Goal: Information Seeking & Learning: Learn about a topic

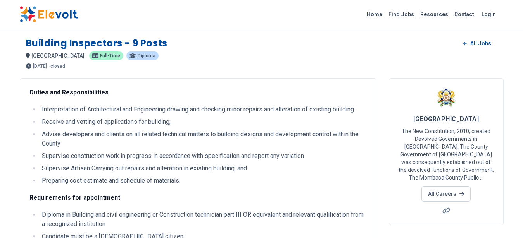
click at [56, 16] on img at bounding box center [49, 14] width 58 height 16
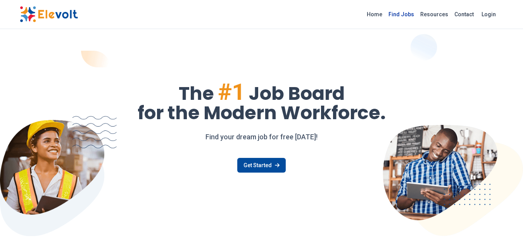
click at [412, 15] on link "Find Jobs" at bounding box center [401, 14] width 32 height 12
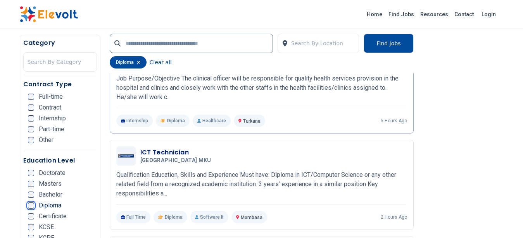
scroll to position [237, 0]
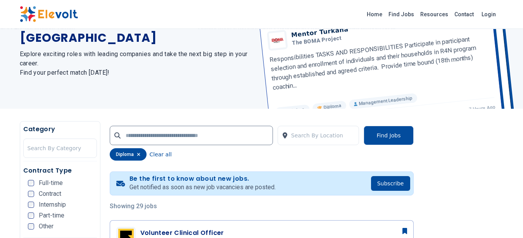
scroll to position [63, 0]
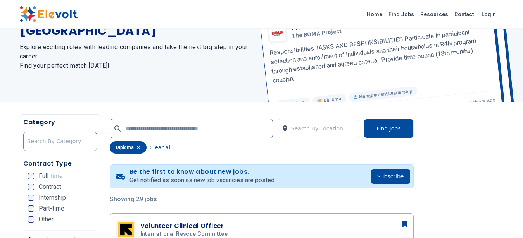
click at [44, 134] on div at bounding box center [60, 142] width 65 height 16
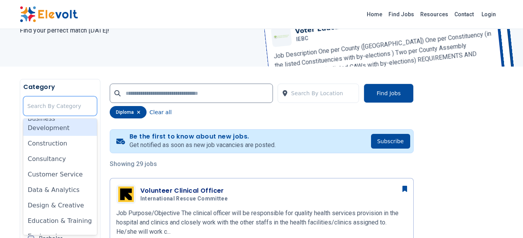
scroll to position [98, 0]
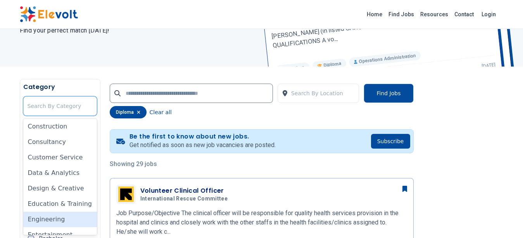
click at [40, 219] on div "Engineering" at bounding box center [60, 220] width 74 height 16
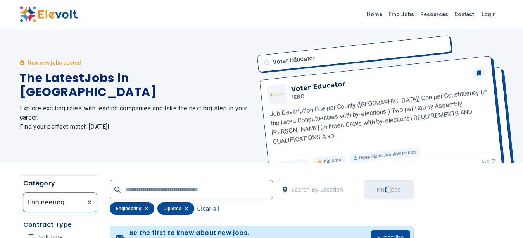
scroll to position [0, 0]
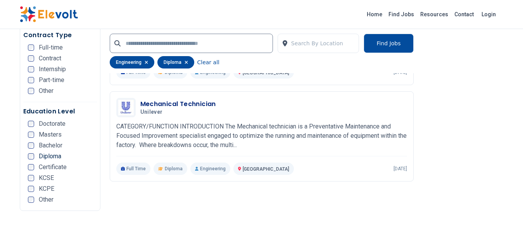
scroll to position [316, 0]
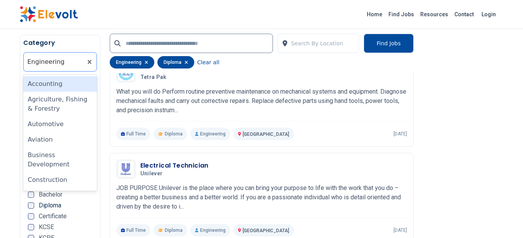
click at [63, 62] on div at bounding box center [53, 62] width 51 height 16
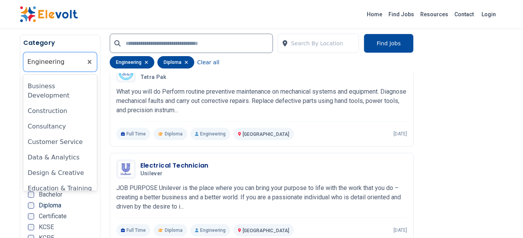
scroll to position [74, 0]
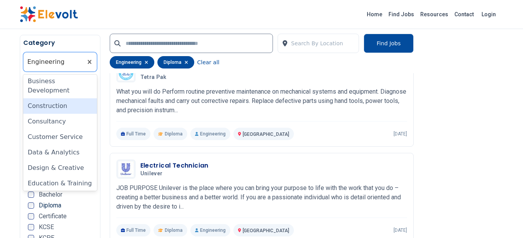
click at [62, 106] on div "Construction" at bounding box center [60, 106] width 74 height 16
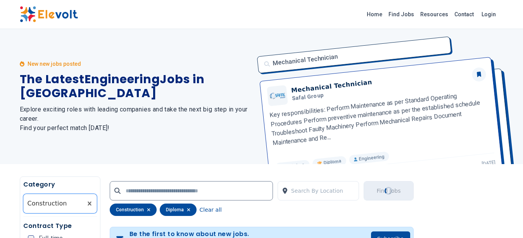
scroll to position [0, 0]
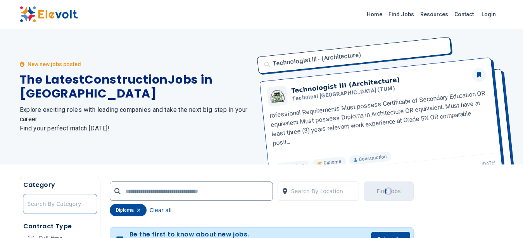
scroll to position [40, 0]
click at [62, 158] on div "New new jobs posted The Latest Jobs in [GEOGRAPHIC_DATA] Explore exciting roles…" at bounding box center [136, 97] width 233 height 136
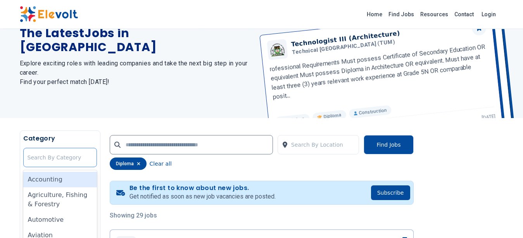
click at [67, 167] on div "All selected options have been cleared. 35 results available. Use Up and Down t…" at bounding box center [60, 157] width 74 height 19
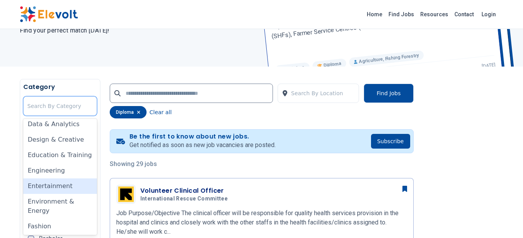
scroll to position [195, 0]
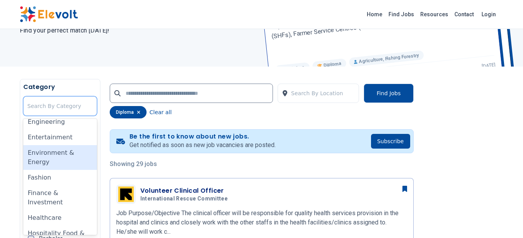
click at [47, 159] on div "Environment & Energy" at bounding box center [60, 157] width 74 height 25
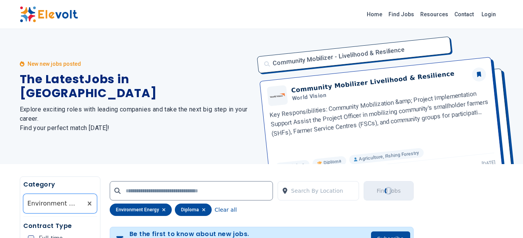
scroll to position [0, 0]
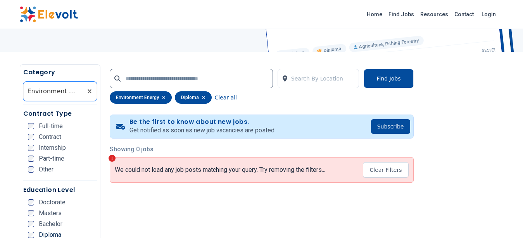
scroll to position [119, 0]
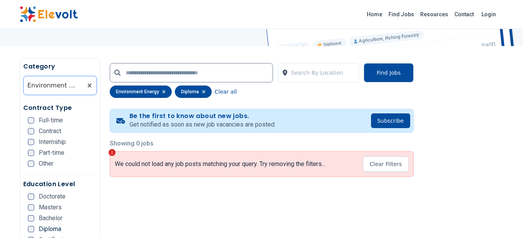
click at [58, 88] on div at bounding box center [53, 86] width 51 height 16
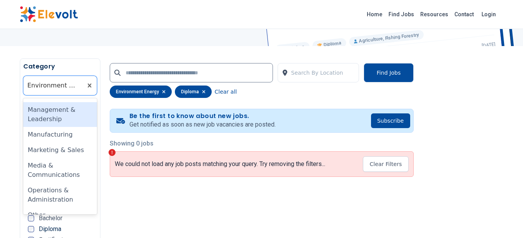
scroll to position [391, 0]
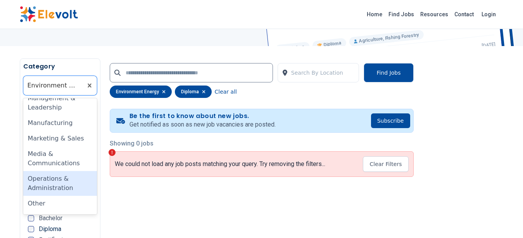
click at [53, 183] on div "Operations & Administration" at bounding box center [60, 183] width 74 height 25
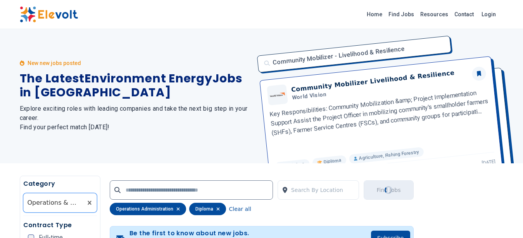
scroll to position [0, 0]
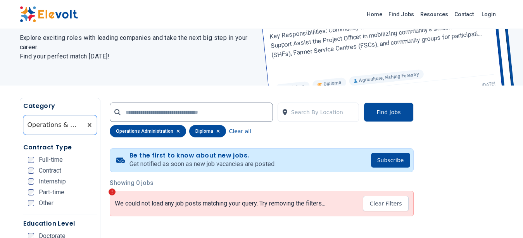
scroll to position [119, 0]
